Goal: Information Seeking & Learning: Learn about a topic

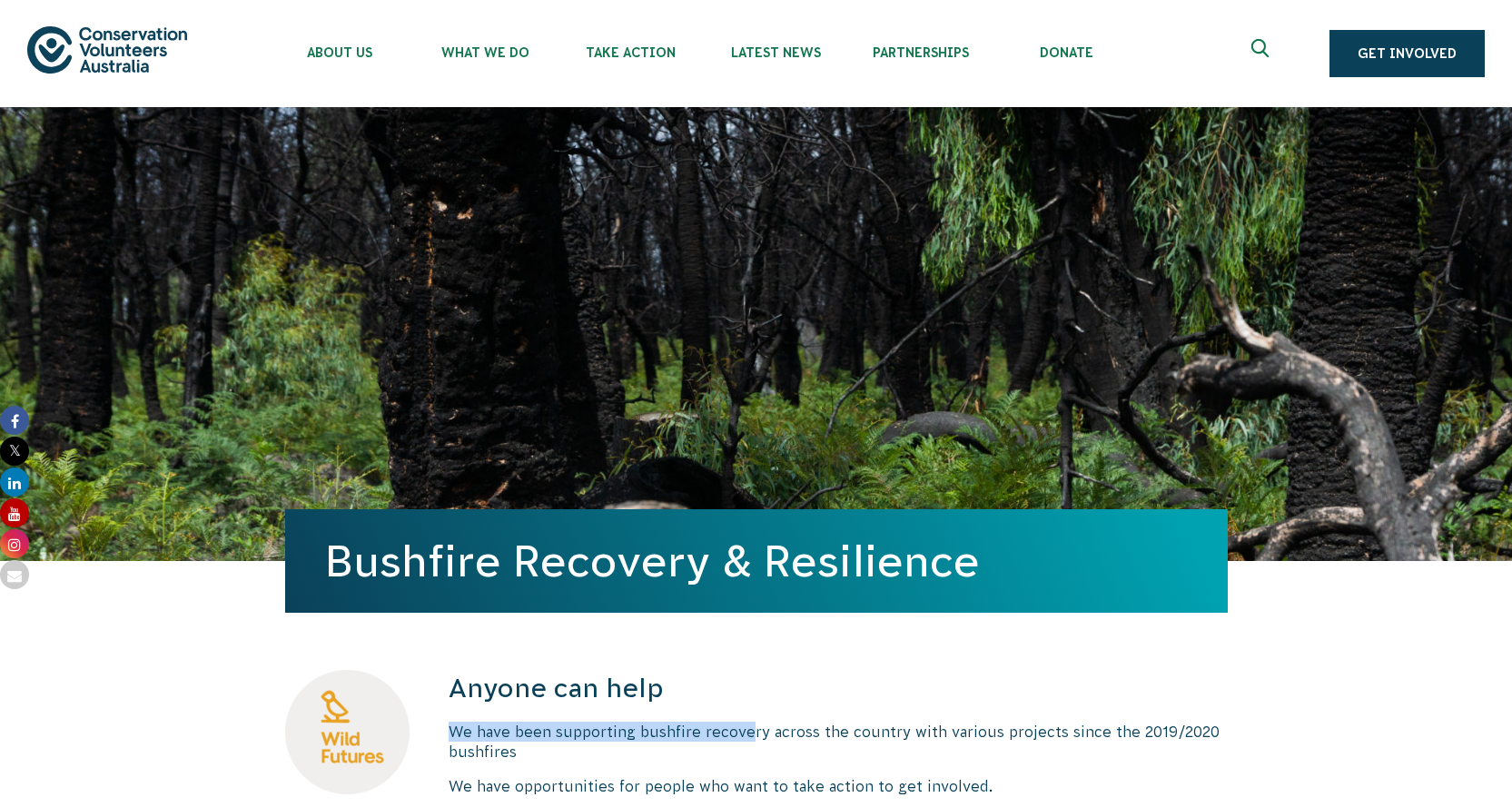
drag, startPoint x: 744, startPoint y: 730, endPoint x: 1181, endPoint y: 703, distance: 437.8
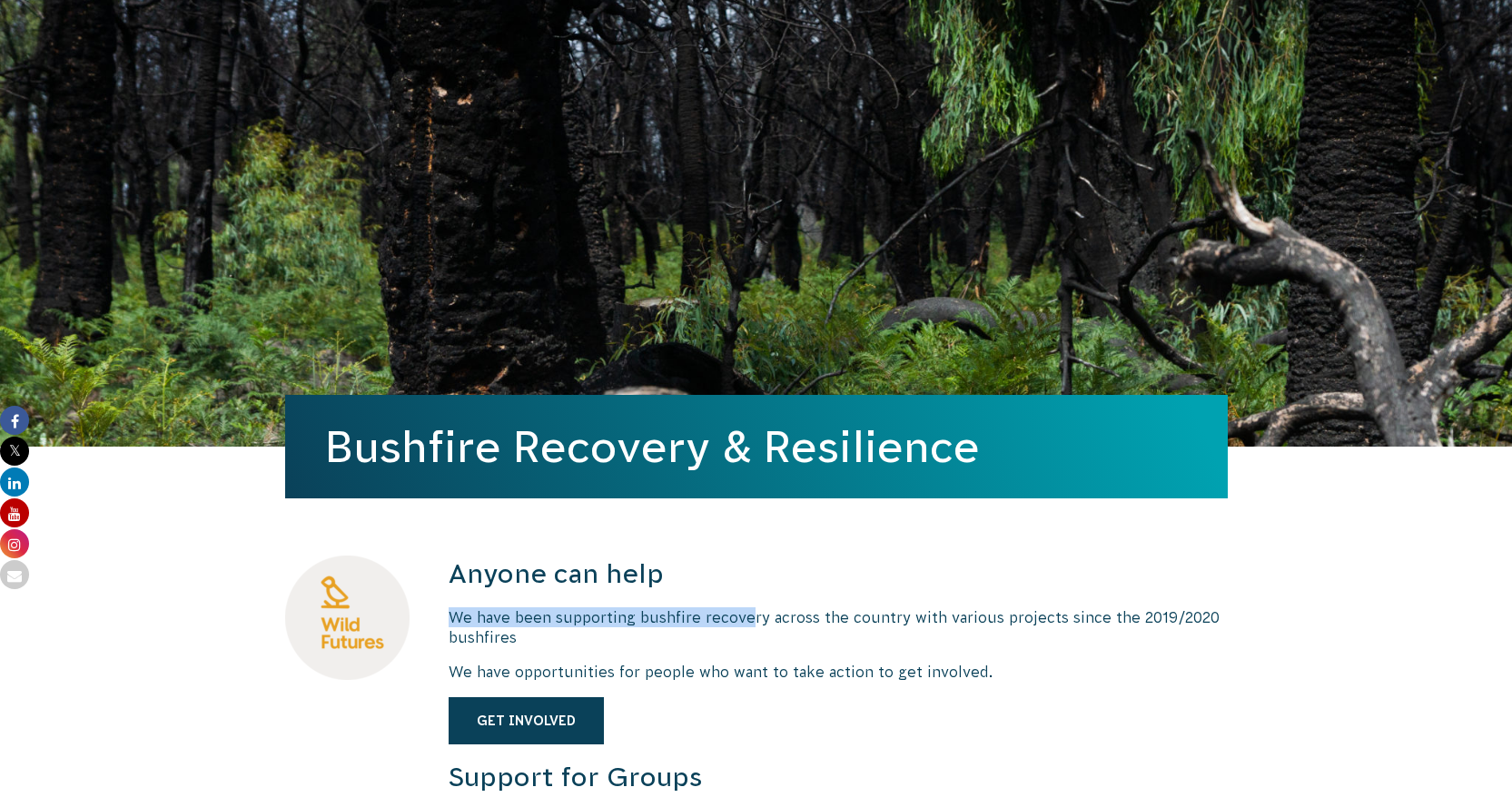
scroll to position [364, 0]
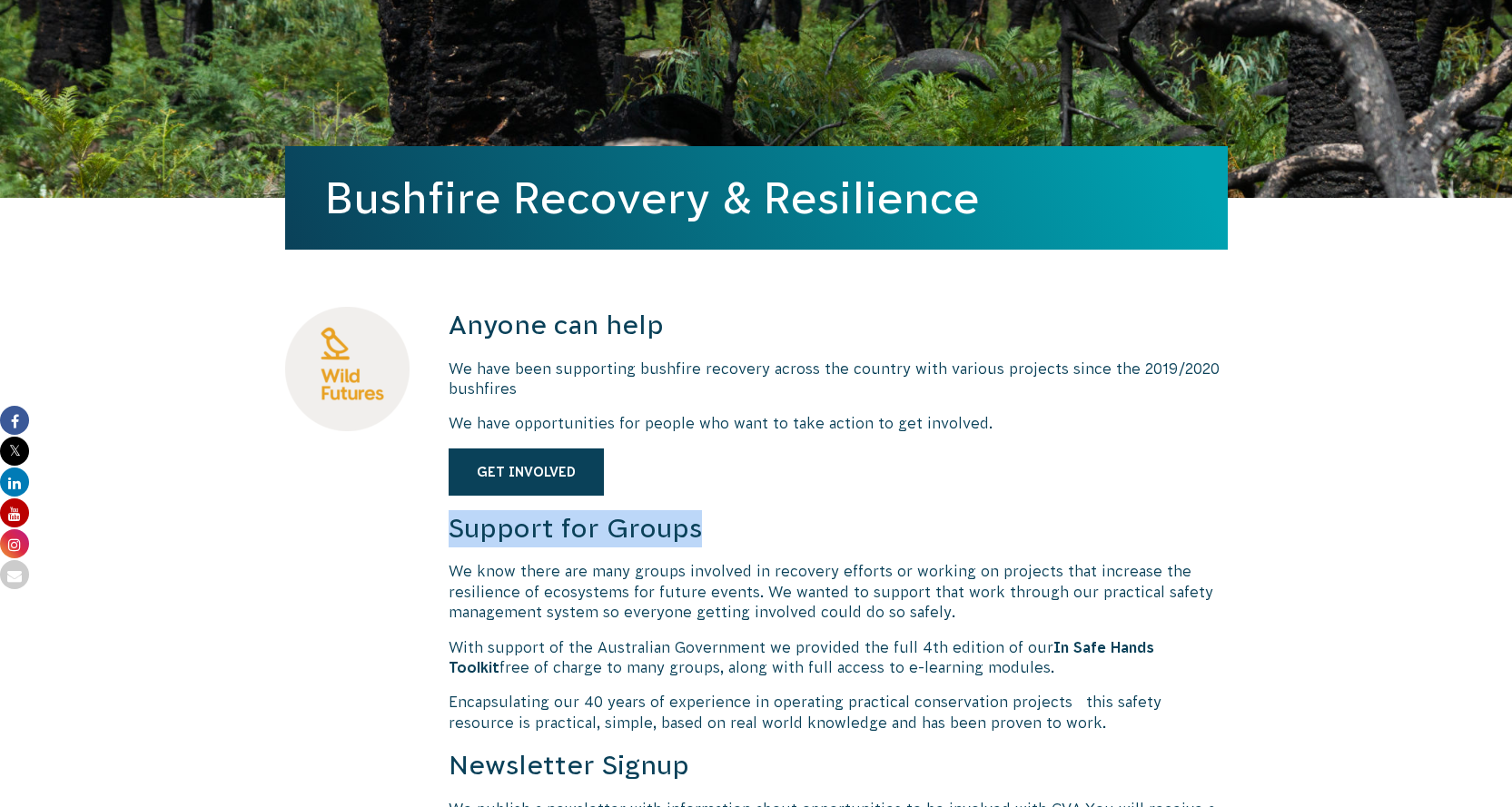
click at [456, 518] on h3 "Support for Groups" at bounding box center [838, 528] width 779 height 37
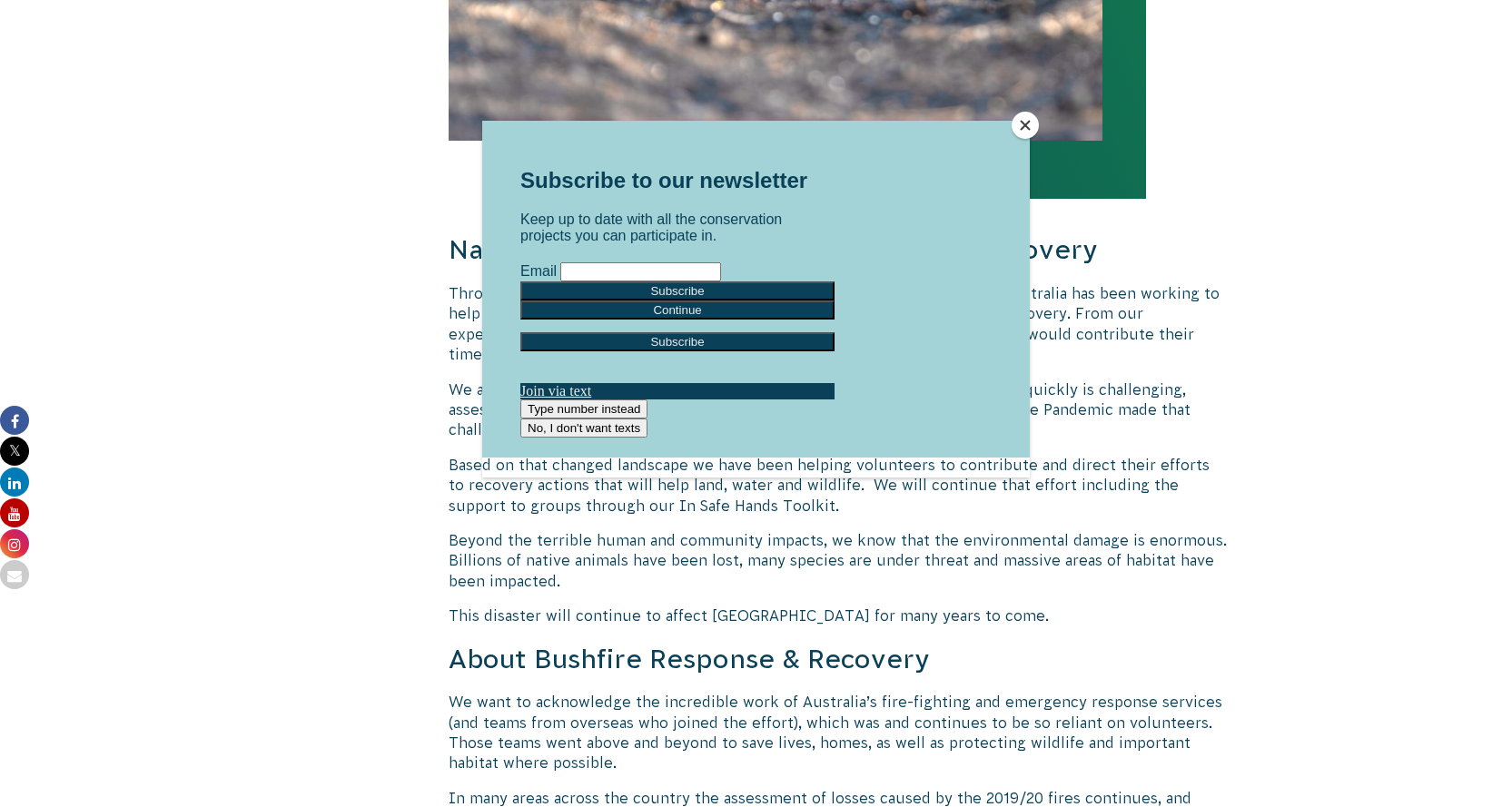
scroll to position [1816, 0]
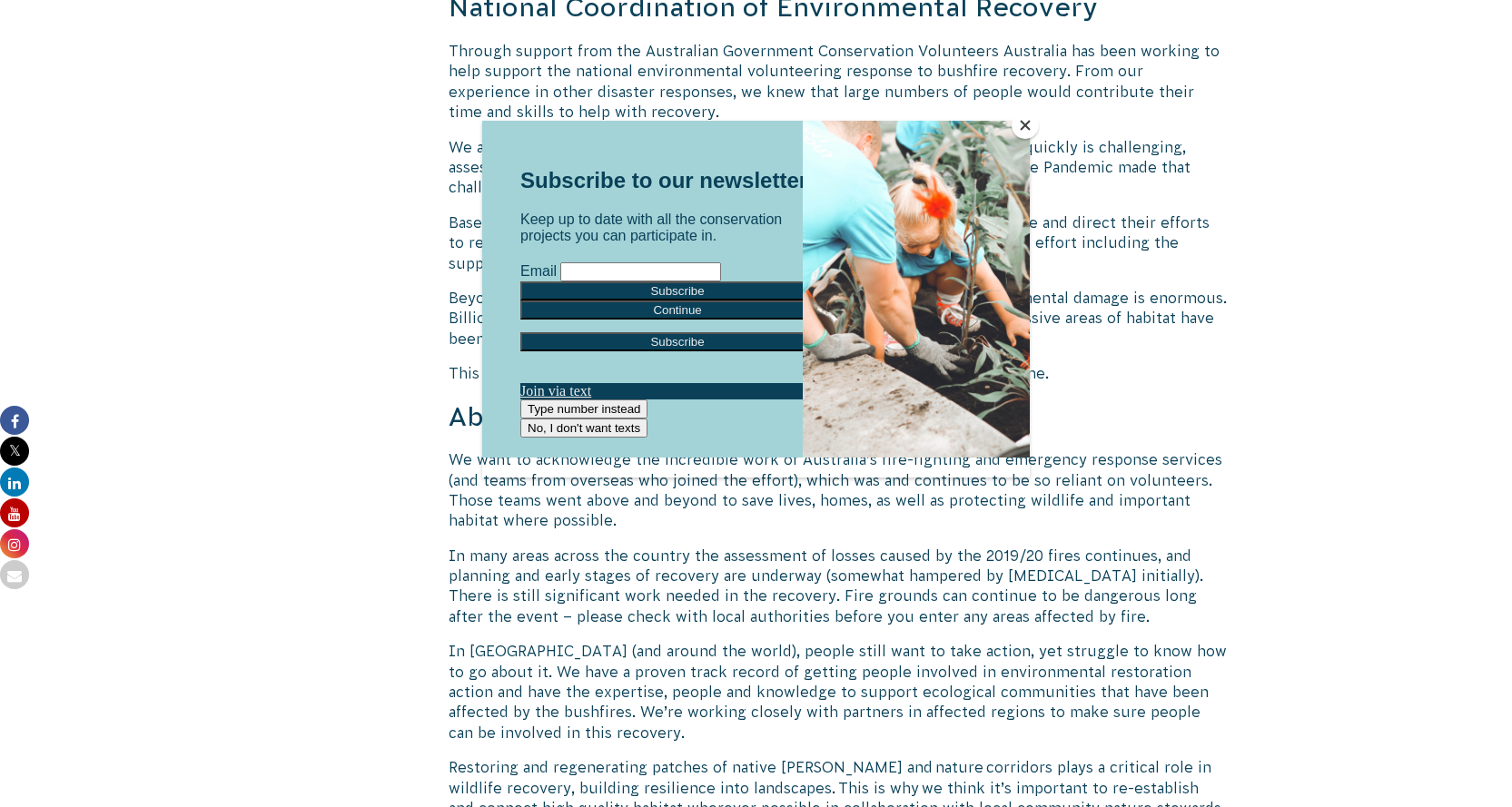
click at [1014, 122] on button "Close" at bounding box center [1024, 125] width 27 height 27
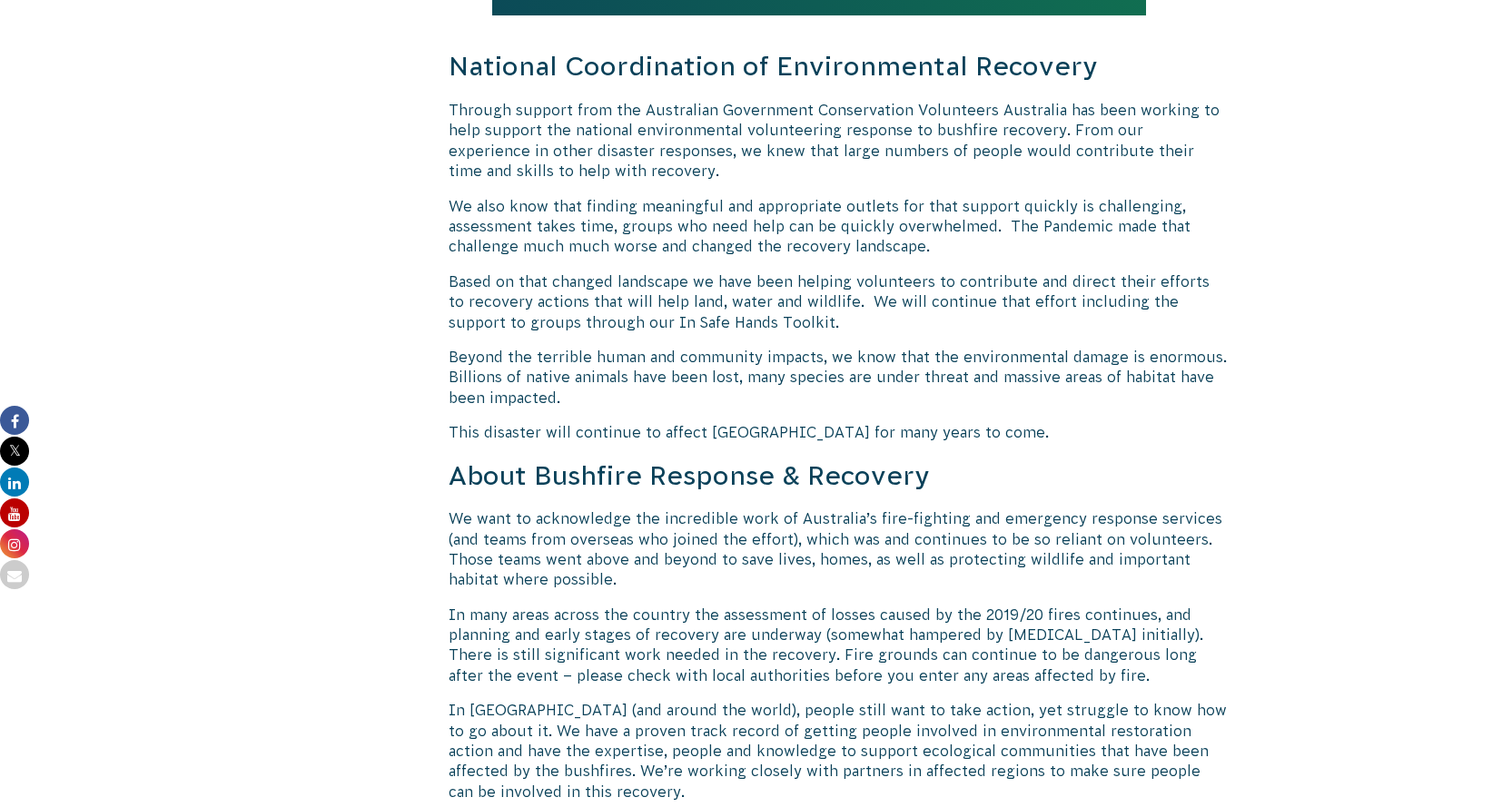
scroll to position [1726, 0]
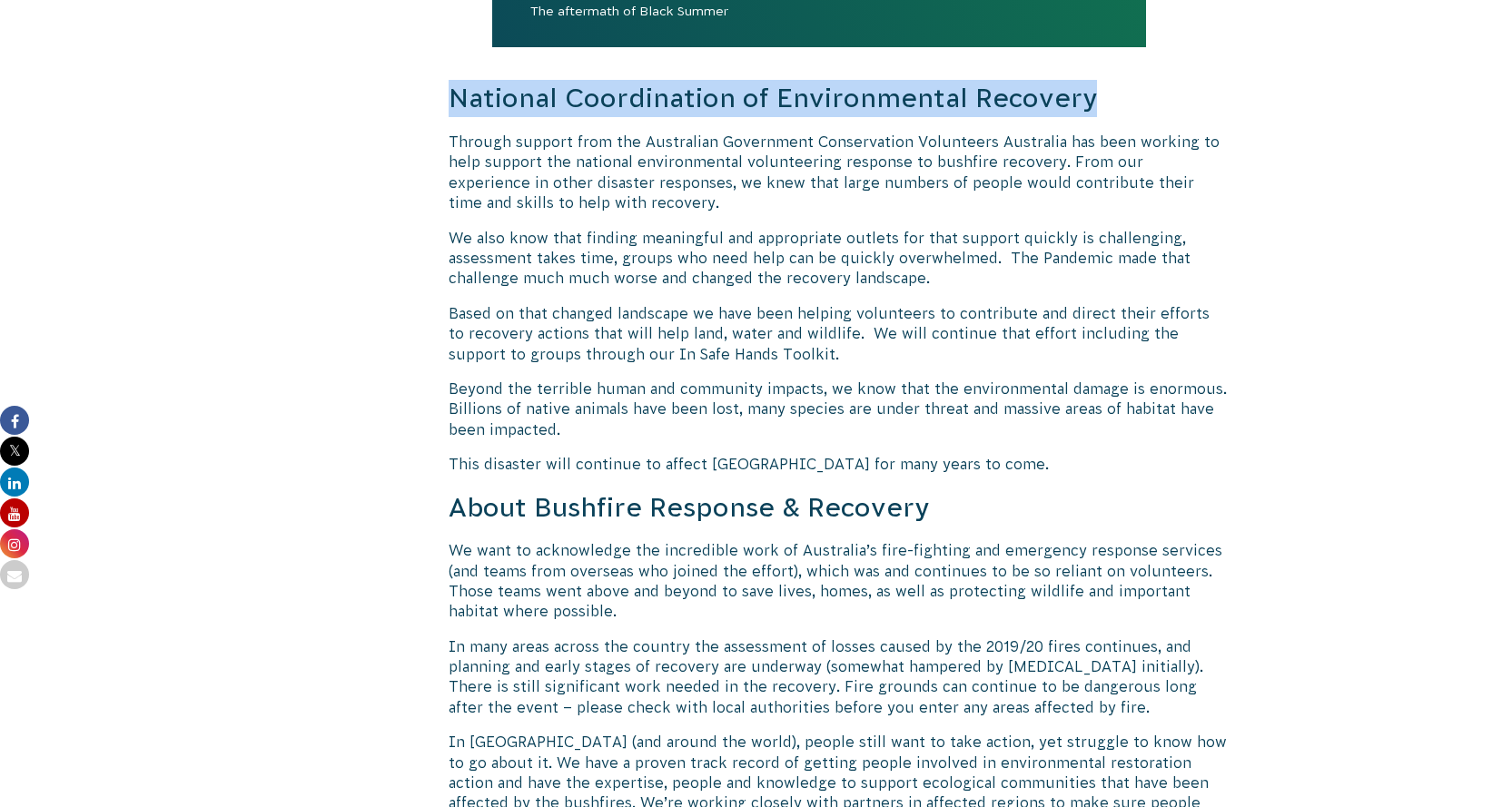
drag, startPoint x: 1088, startPoint y: 92, endPoint x: 436, endPoint y: 108, distance: 652.2
click at [436, 108] on div "Anyone can help We have been supporting bushfire recovery across the country wi…" at bounding box center [756, 391] width 980 height 2891
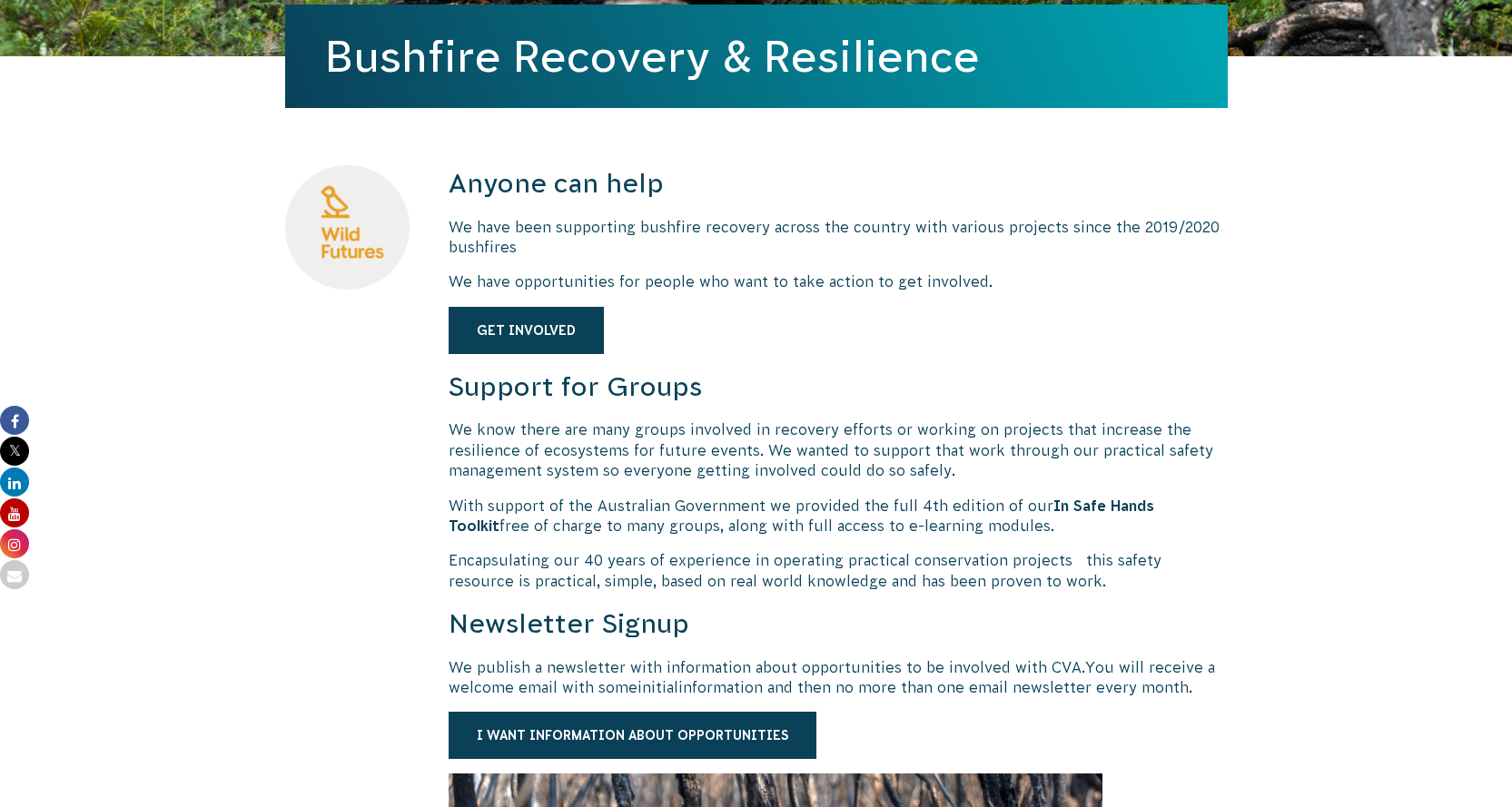
scroll to position [726, 0]
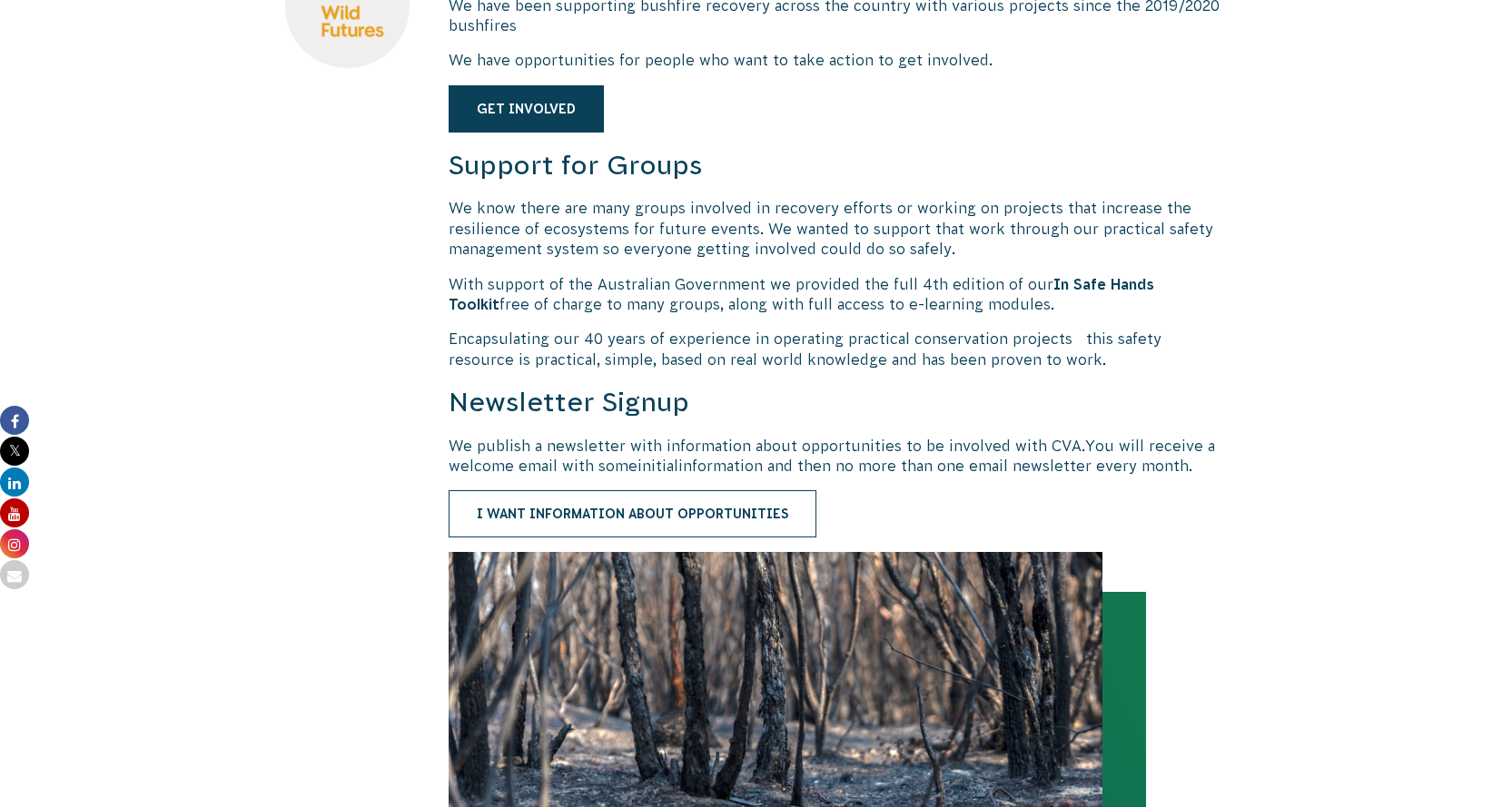
click at [662, 527] on link "I want information about opportunities" at bounding box center [631, 513] width 368 height 47
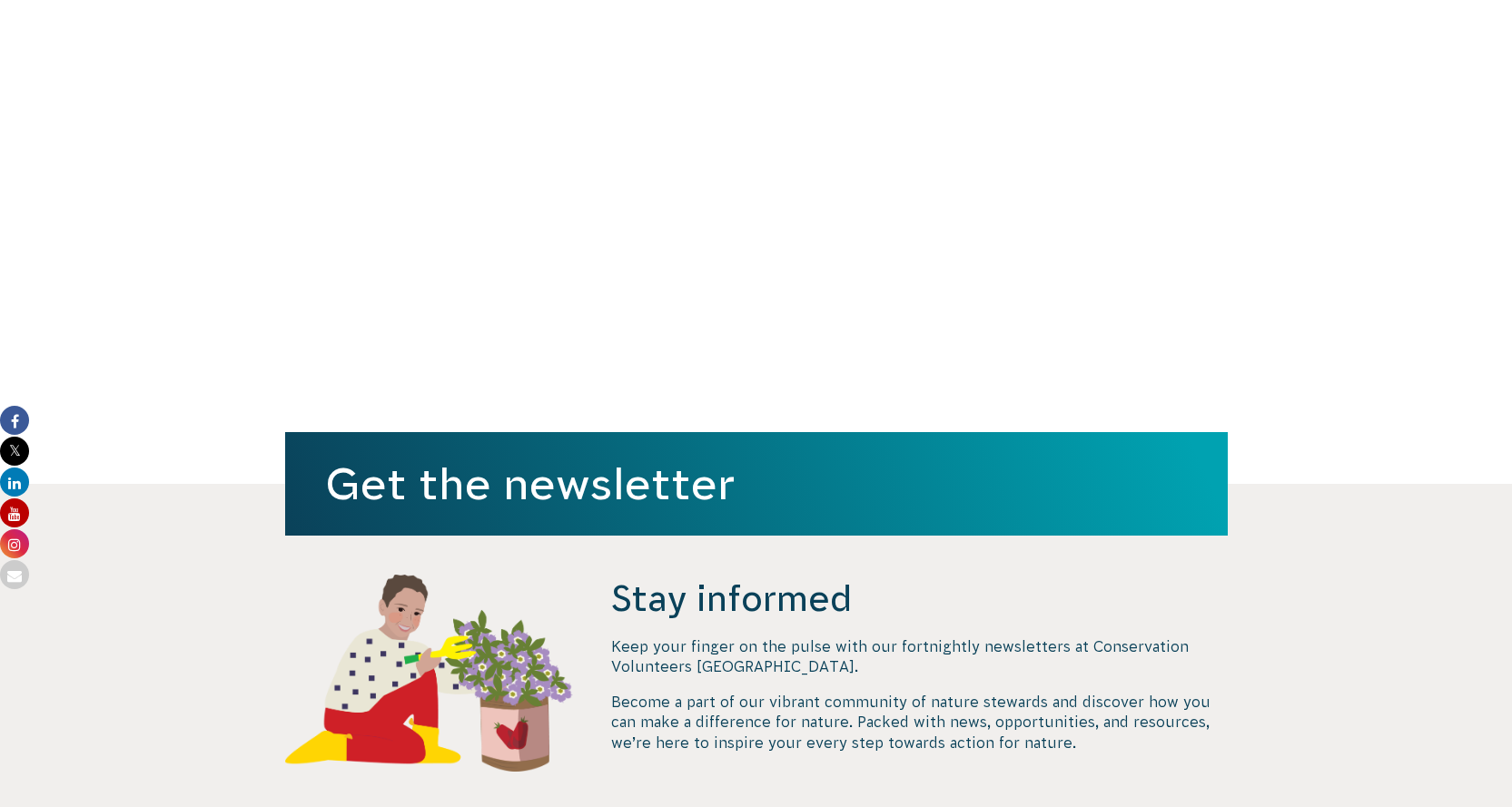
scroll to position [272, 0]
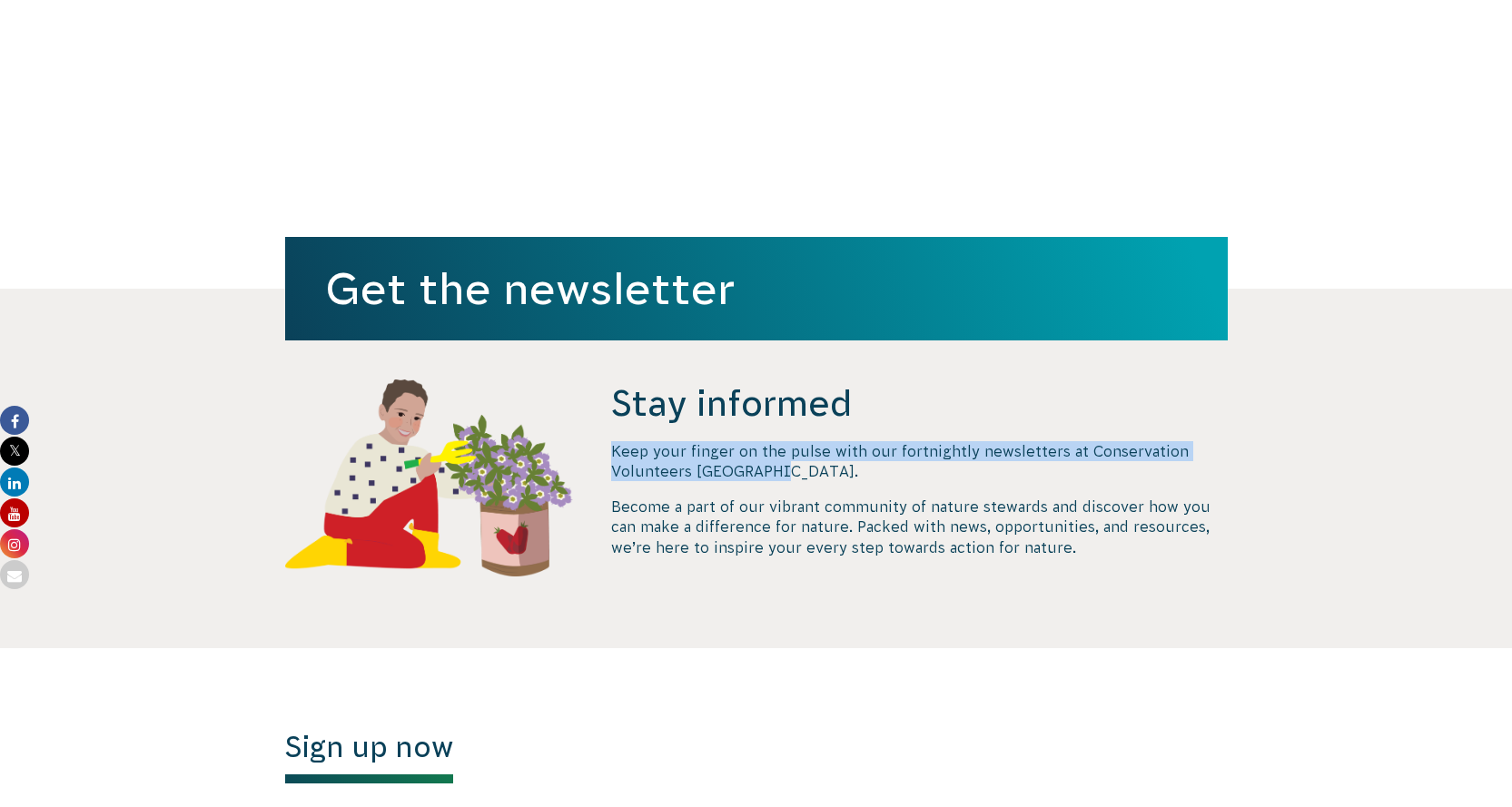
drag, startPoint x: 611, startPoint y: 450, endPoint x: 956, endPoint y: 472, distance: 345.7
click at [950, 471] on p "Keep your finger on the pulse with our fortnightly newsletters at Conservation …" at bounding box center [918, 461] width 616 height 41
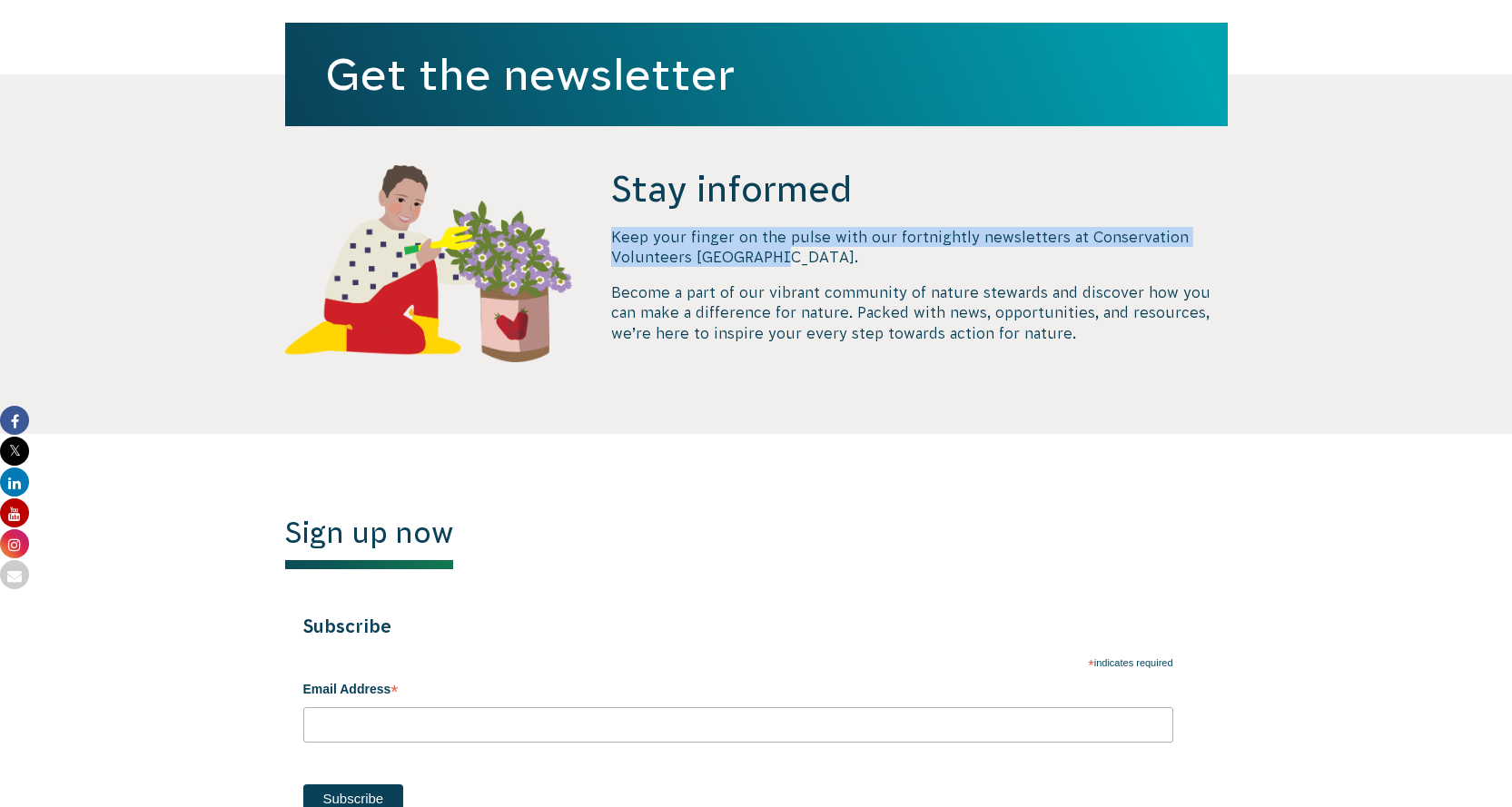
scroll to position [454, 0]
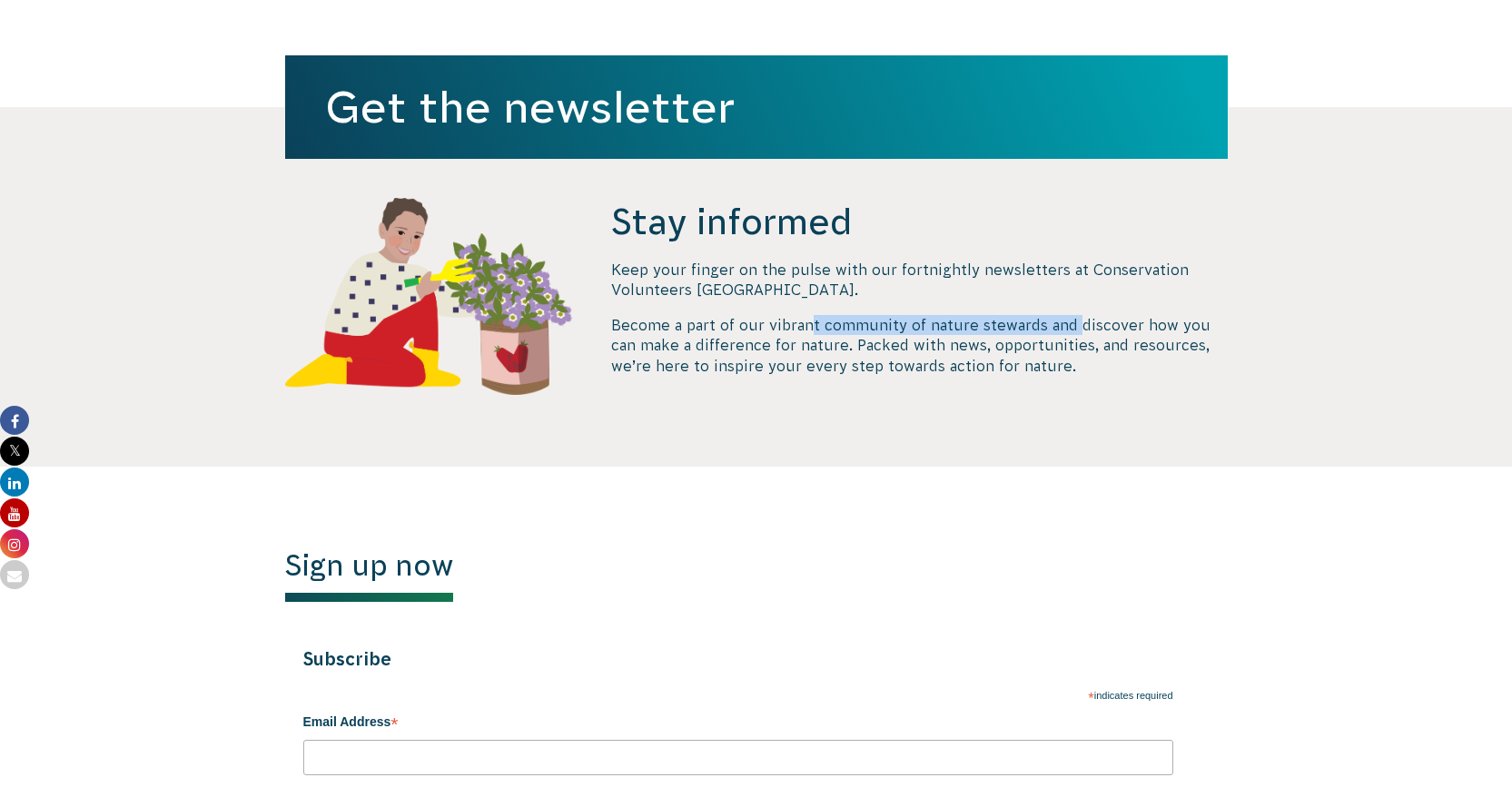
drag, startPoint x: 810, startPoint y: 319, endPoint x: 1102, endPoint y: 322, distance: 292.0
click at [1100, 322] on p "Become a part of our vibrant community of nature stewards and discover how you …" at bounding box center [918, 345] width 616 height 61
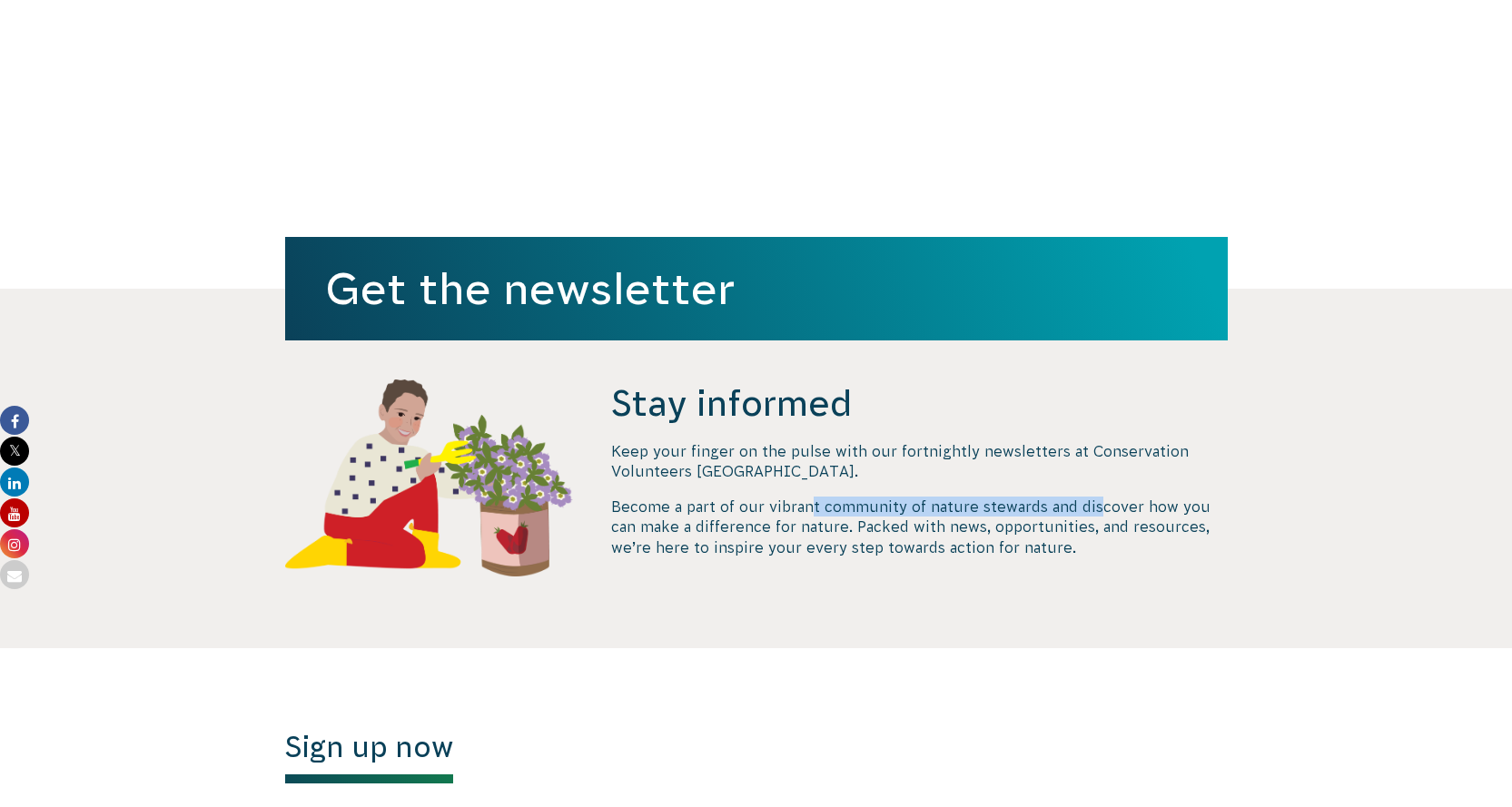
scroll to position [0, 0]
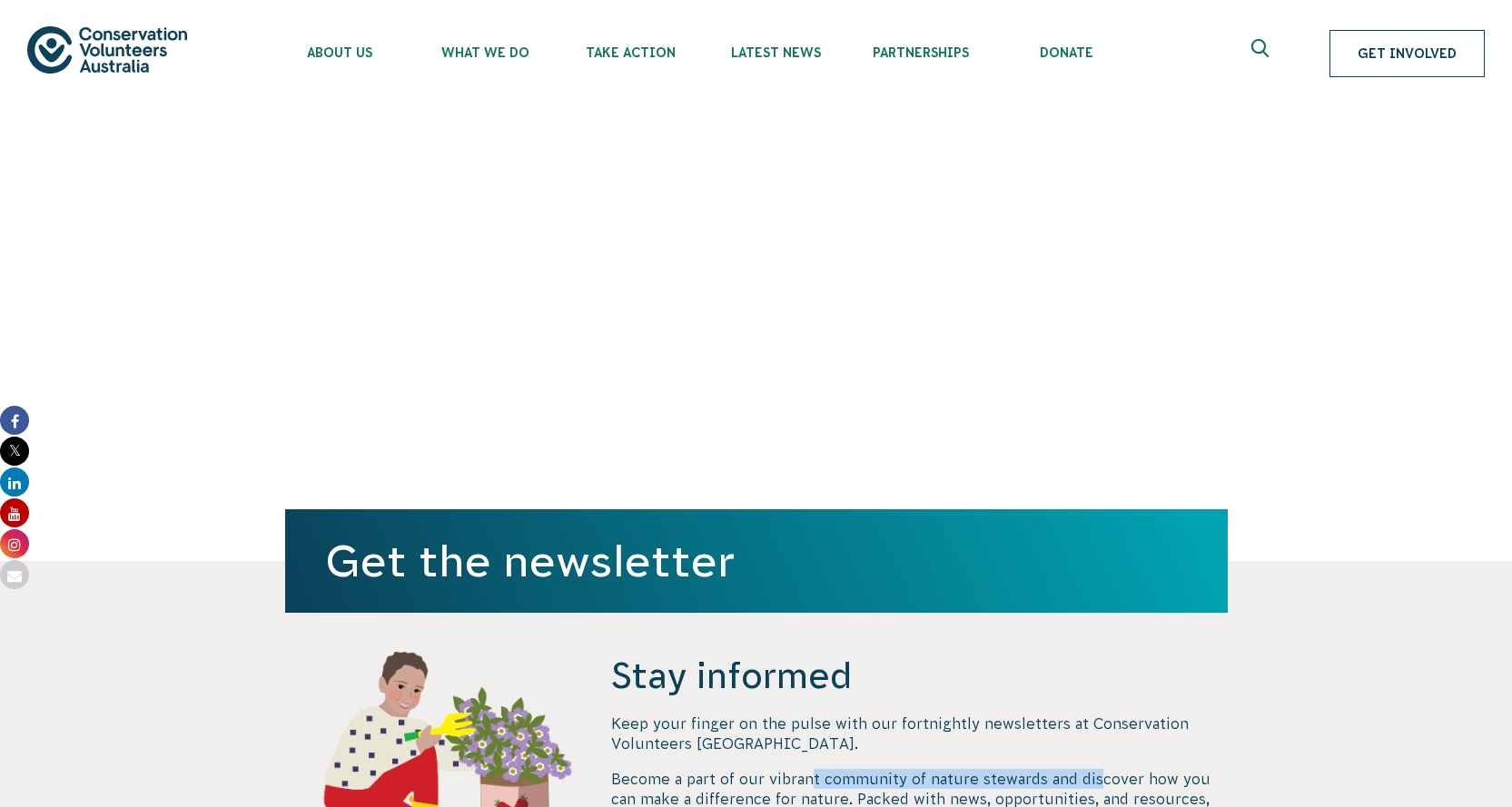
click at [1426, 75] on link "Get Involved" at bounding box center [1407, 53] width 155 height 47
